Goal: Task Accomplishment & Management: Complete application form

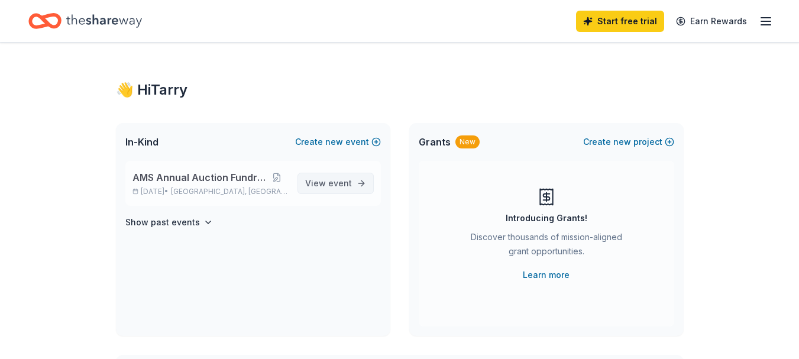
click at [355, 187] on link "View event" at bounding box center [336, 183] width 76 height 21
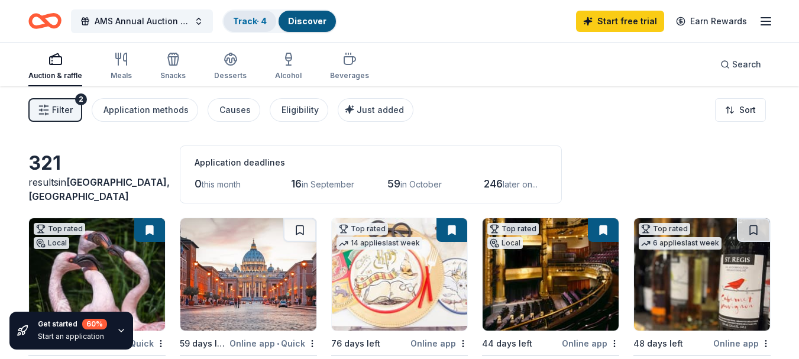
click at [250, 24] on link "Track · 4" at bounding box center [250, 21] width 34 height 10
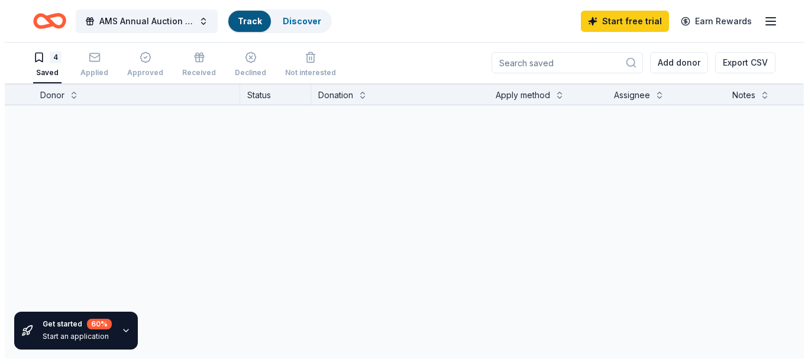
scroll to position [1, 0]
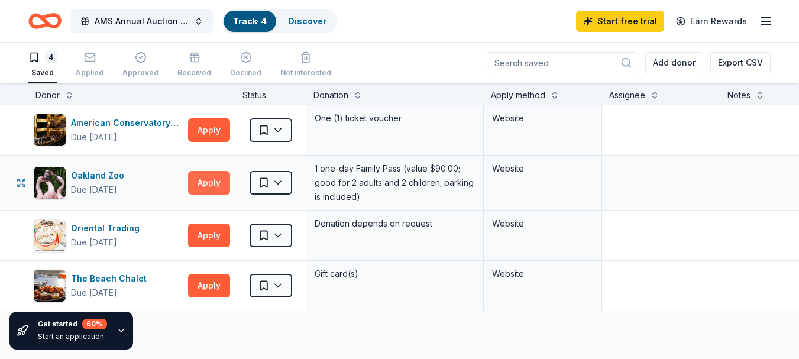
click at [196, 183] on button "Apply" at bounding box center [209, 183] width 42 height 24
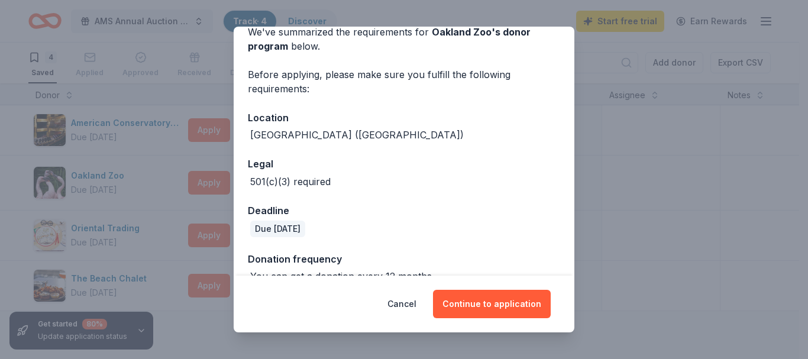
scroll to position [81, 0]
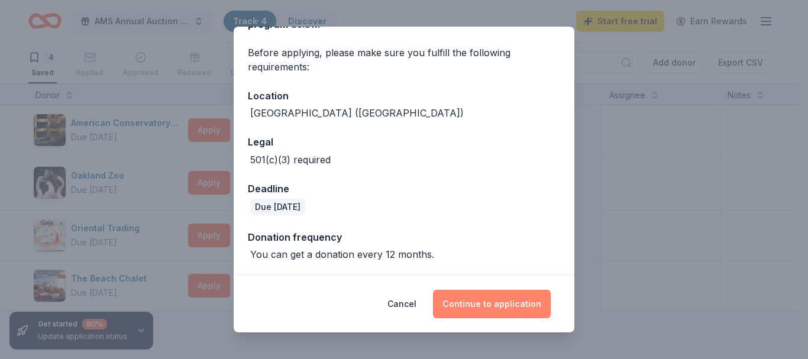
click at [505, 307] on button "Continue to application" at bounding box center [492, 304] width 118 height 28
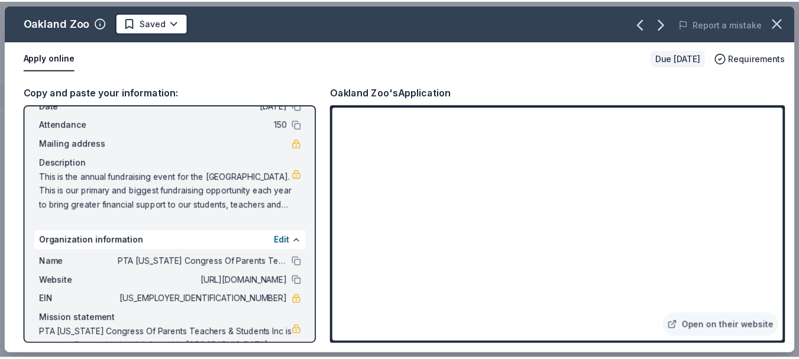
scroll to position [98, 0]
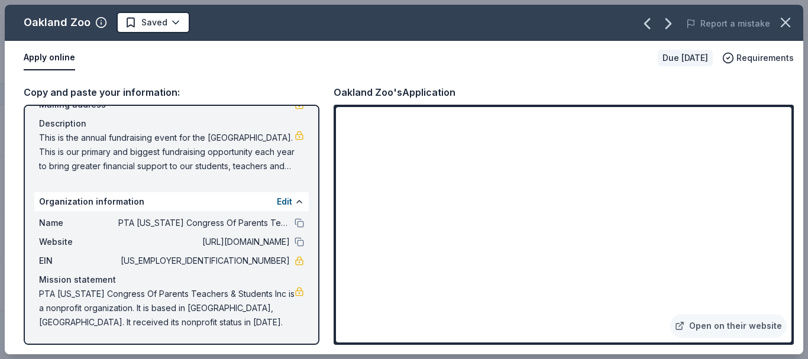
drag, startPoint x: 233, startPoint y: 260, endPoint x: 284, endPoint y: 260, distance: 50.9
click at [284, 260] on div "EIN [US_EMPLOYER_IDENTIFICATION_NUMBER]" at bounding box center [171, 261] width 265 height 14
click at [784, 25] on icon "button" at bounding box center [785, 22] width 8 height 8
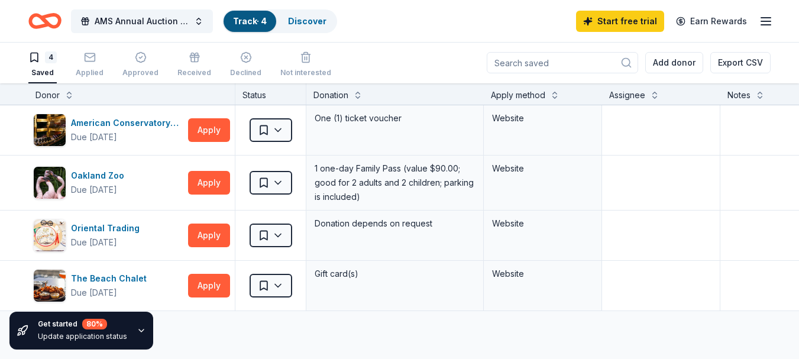
click at [42, 63] on div "4" at bounding box center [42, 57] width 28 height 12
click at [91, 66] on div "Applied" at bounding box center [90, 65] width 28 height 26
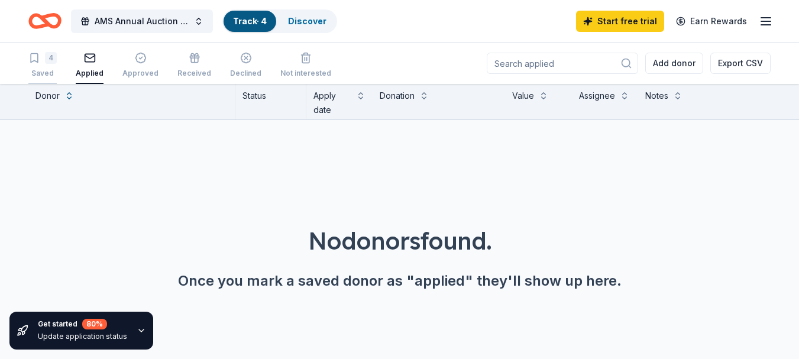
click at [43, 69] on div "Saved" at bounding box center [42, 73] width 28 height 9
